Goal: Find specific page/section: Find specific page/section

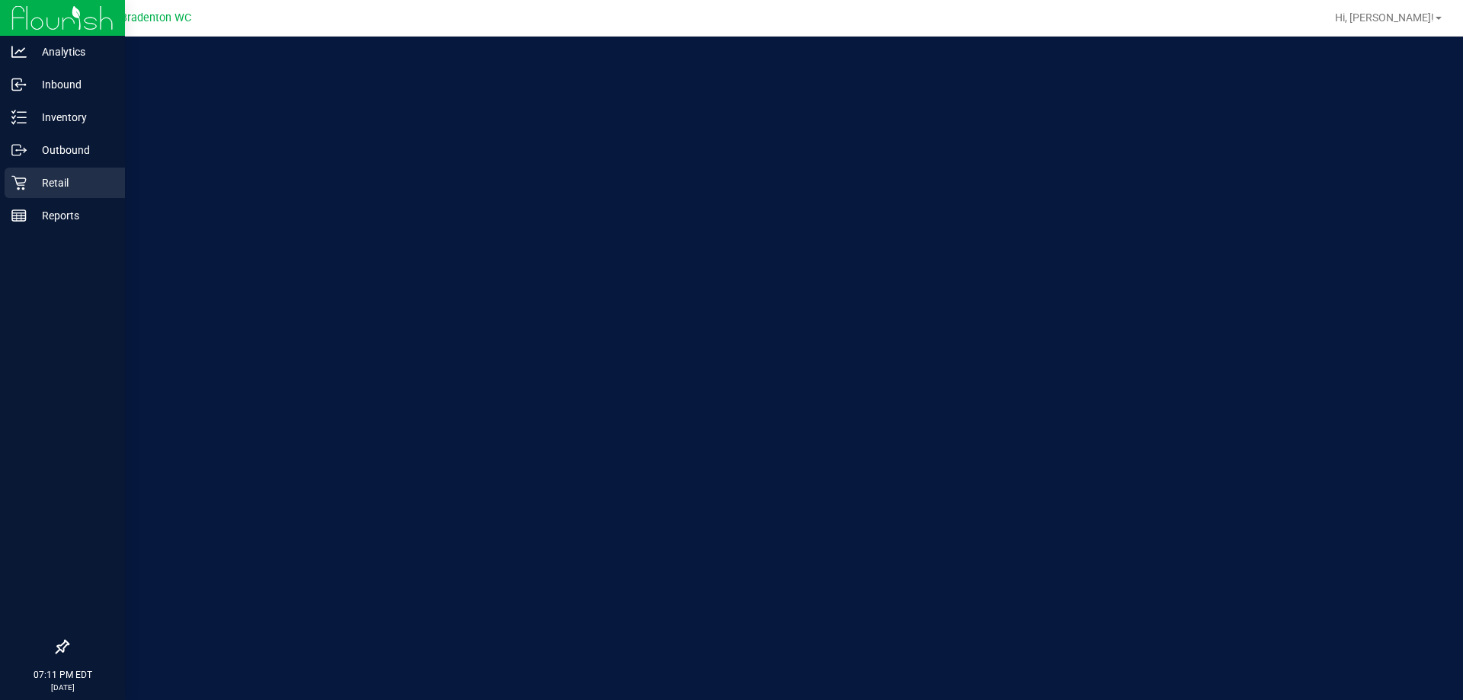
click at [37, 175] on p "Retail" at bounding box center [72, 183] width 91 height 18
